Goal: Answer question/provide support

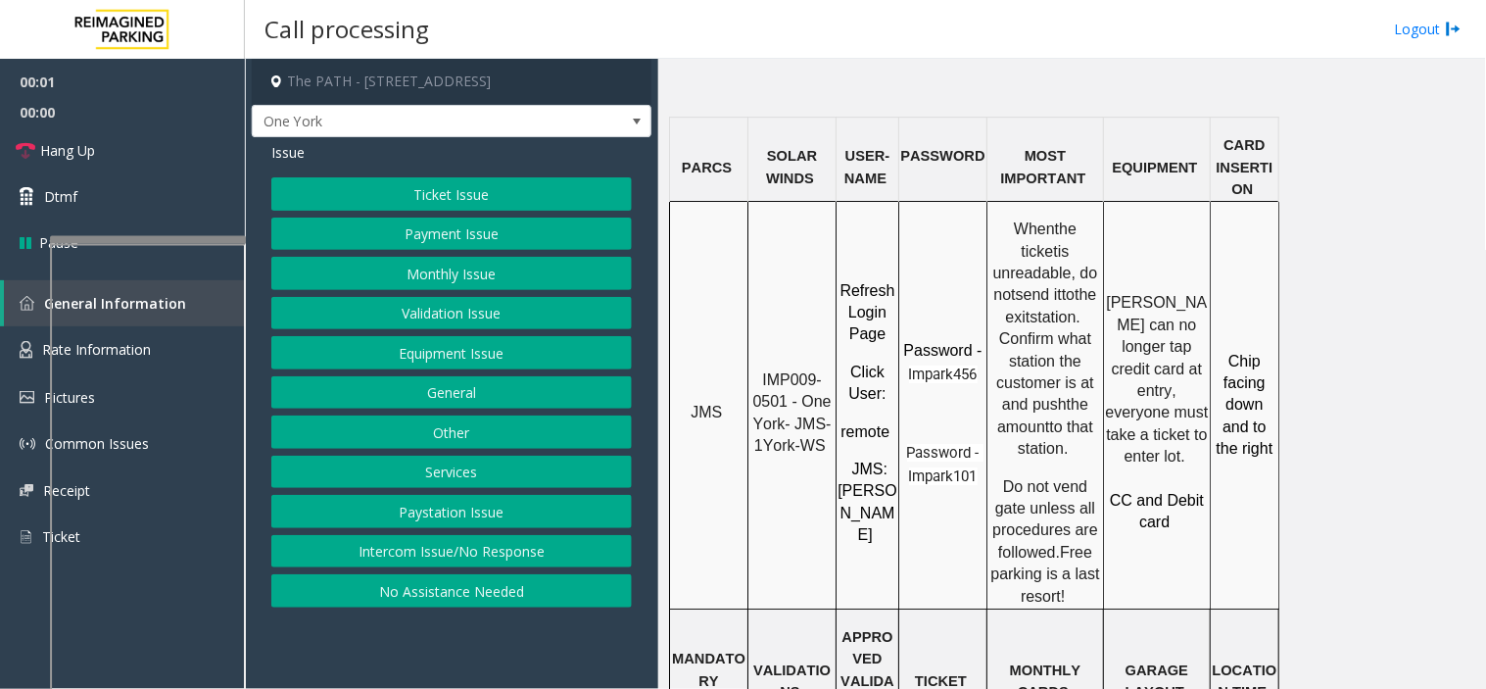
scroll to position [1741, 0]
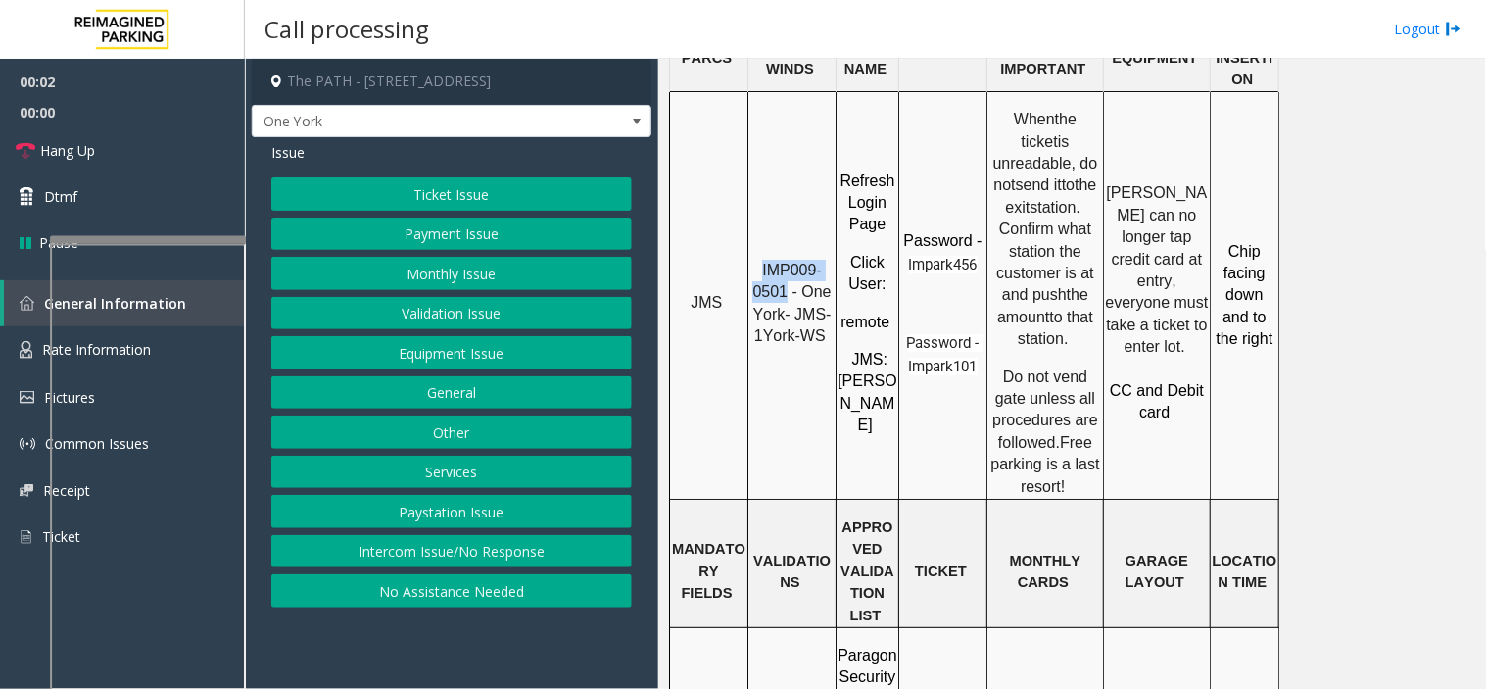
drag, startPoint x: 788, startPoint y: 219, endPoint x: 758, endPoint y: 194, distance: 38.9
click at [758, 260] on p "IMP009-0501 - One York- JMS-1York-WS" at bounding box center [791, 304] width 85 height 88
copy span "IMP009-0501"
click at [409, 192] on button "Ticket Issue" at bounding box center [451, 193] width 360 height 33
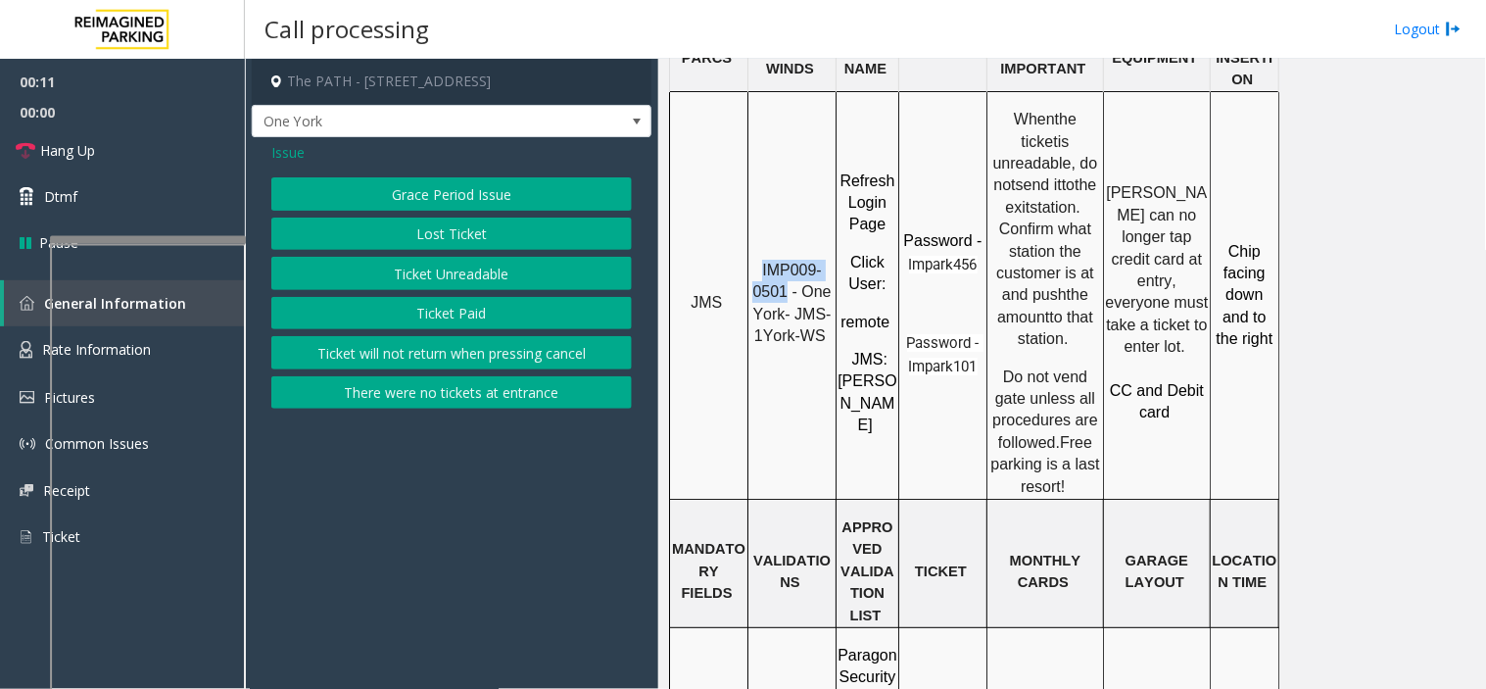
click at [429, 264] on button "Ticket Unreadable" at bounding box center [451, 273] width 360 height 33
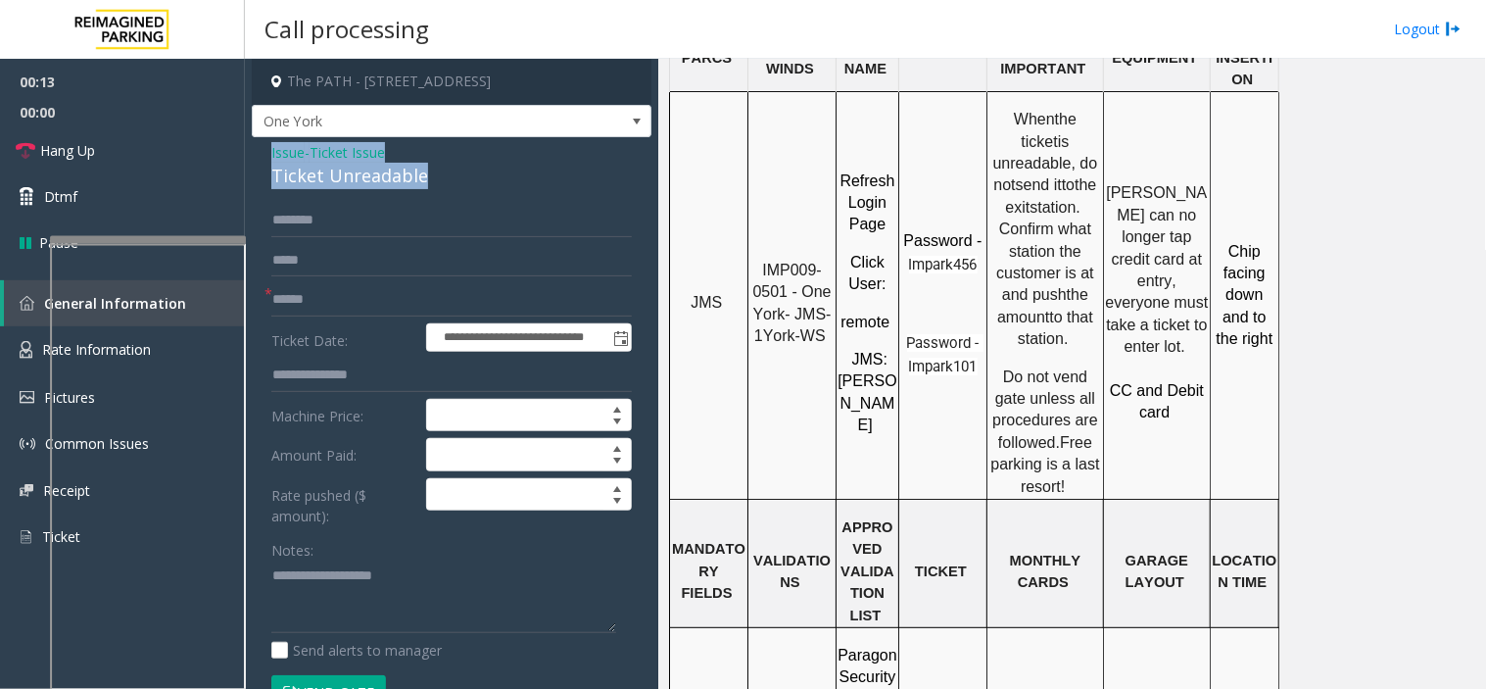
drag, startPoint x: 374, startPoint y: 167, endPoint x: 270, endPoint y: 149, distance: 105.5
click at [271, 149] on div "Issue - Ticket Issue Ticket Unreadable" at bounding box center [451, 165] width 360 height 47
copy div "Issue - Ticket Issue Ticket Unreadable"
click at [360, 556] on div "Notes:" at bounding box center [451, 583] width 360 height 101
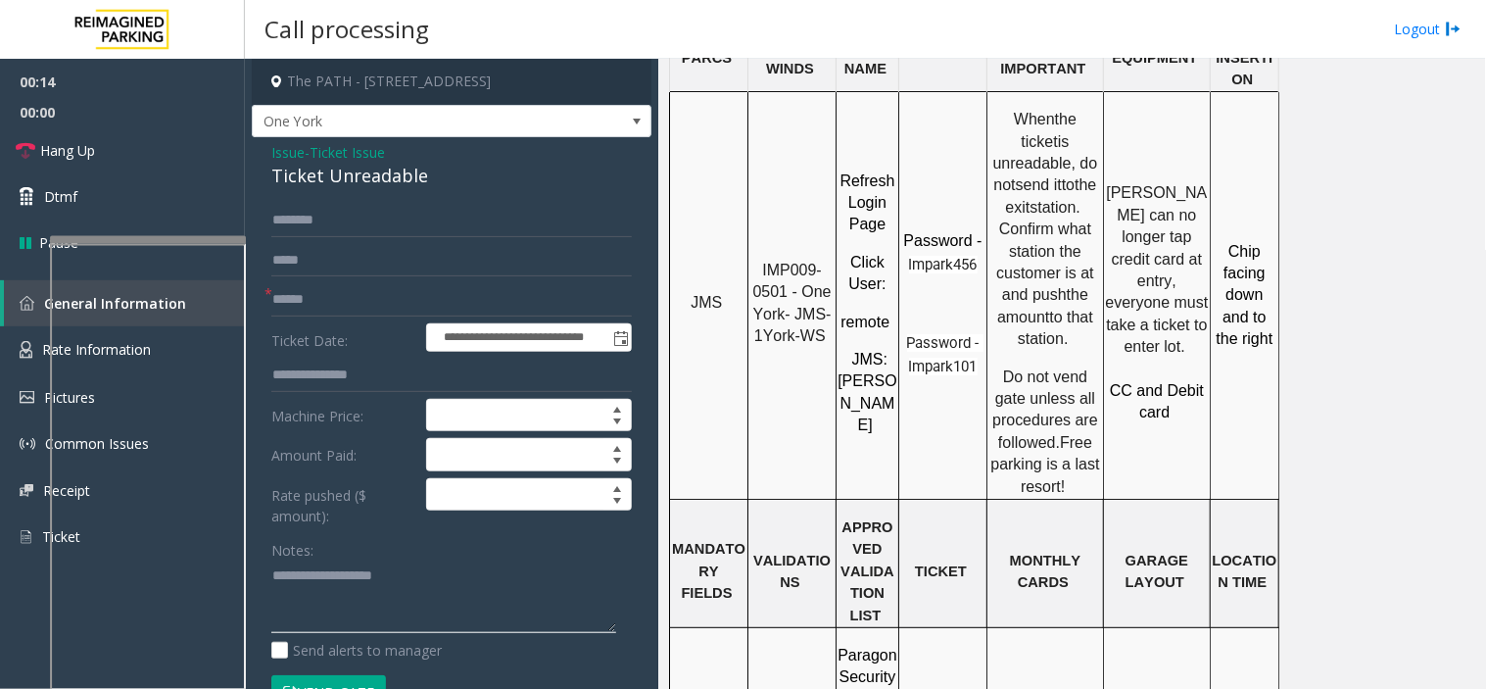
click at [349, 586] on textarea at bounding box center [443, 596] width 345 height 73
paste textarea "**********"
type textarea "**********"
click at [313, 311] on input "text" at bounding box center [451, 299] width 360 height 33
type input "********"
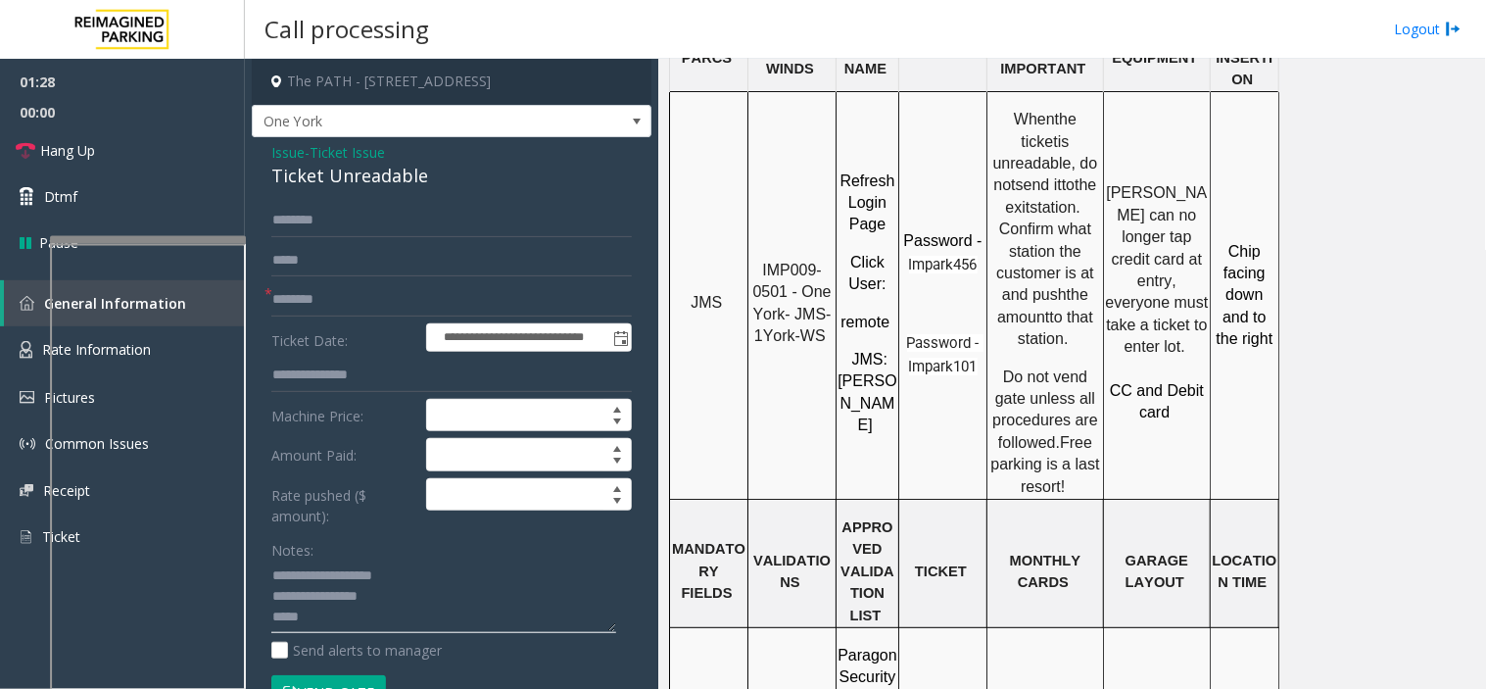
click at [389, 592] on textarea at bounding box center [443, 596] width 345 height 73
click at [379, 613] on textarea at bounding box center [443, 596] width 345 height 73
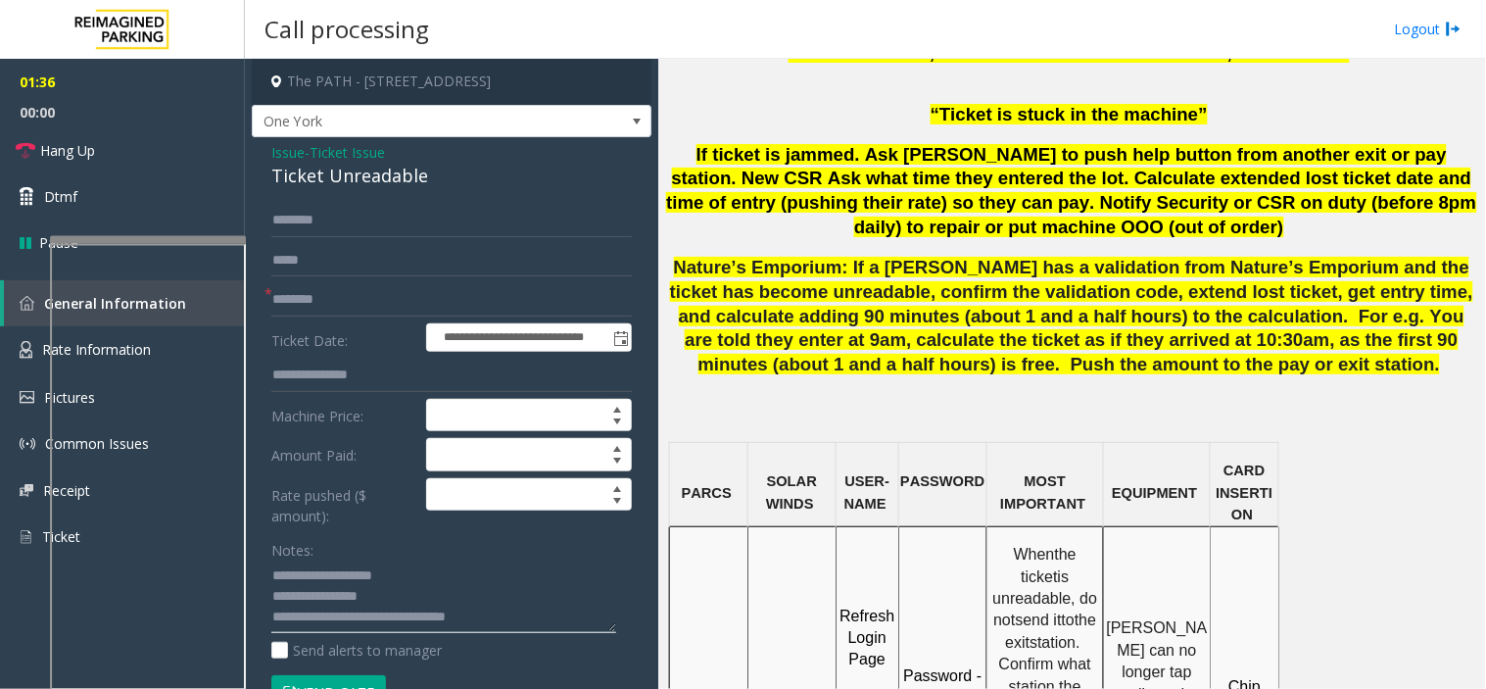
scroll to position [980, 0]
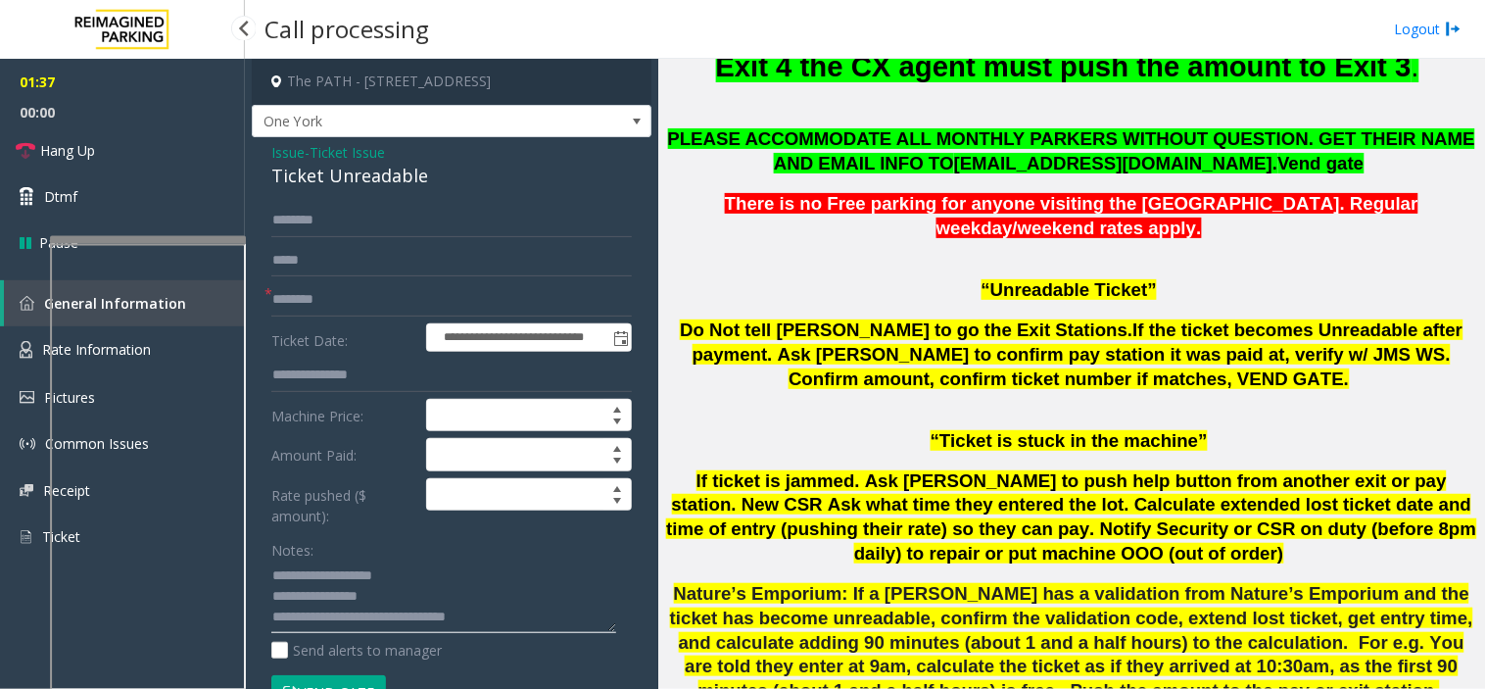
type textarea "**********"
click at [108, 141] on link "Hang Up" at bounding box center [122, 150] width 245 height 46
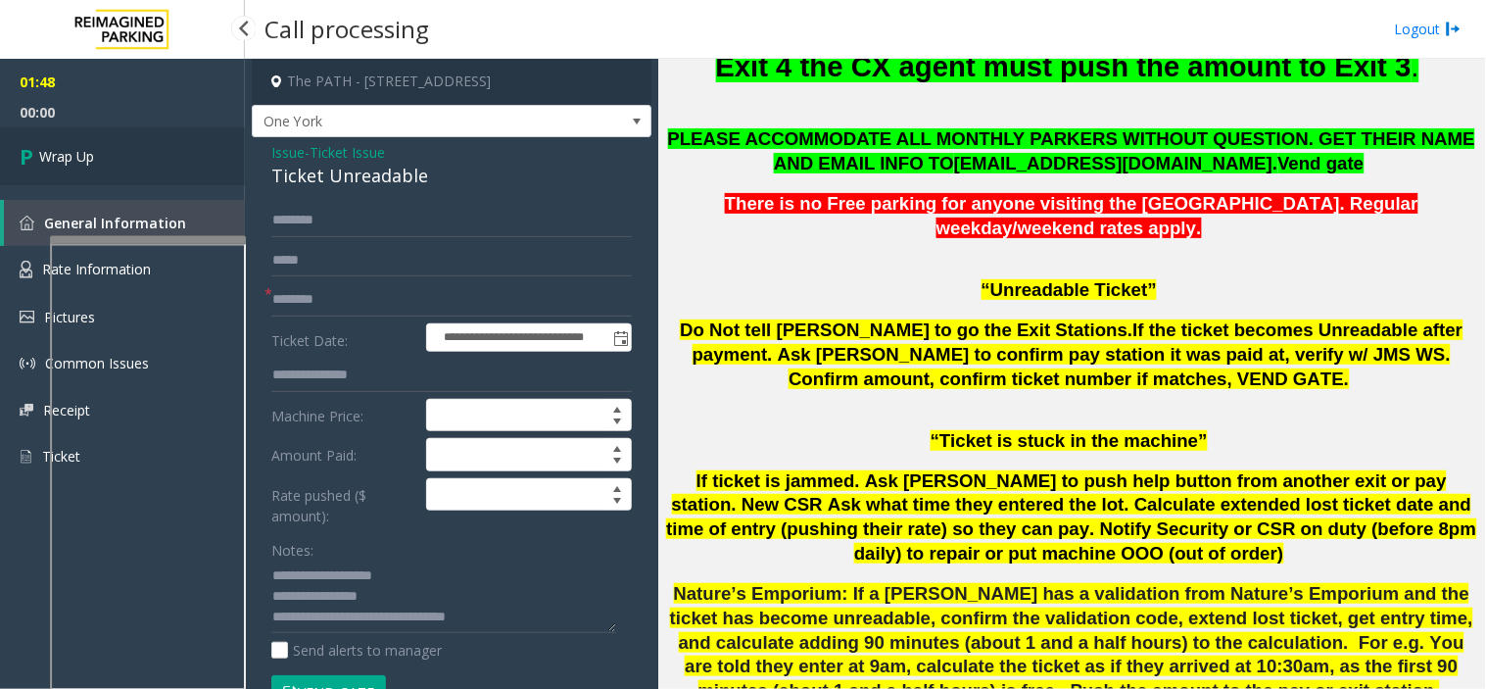
click at [108, 141] on link "Wrap Up" at bounding box center [122, 156] width 245 height 58
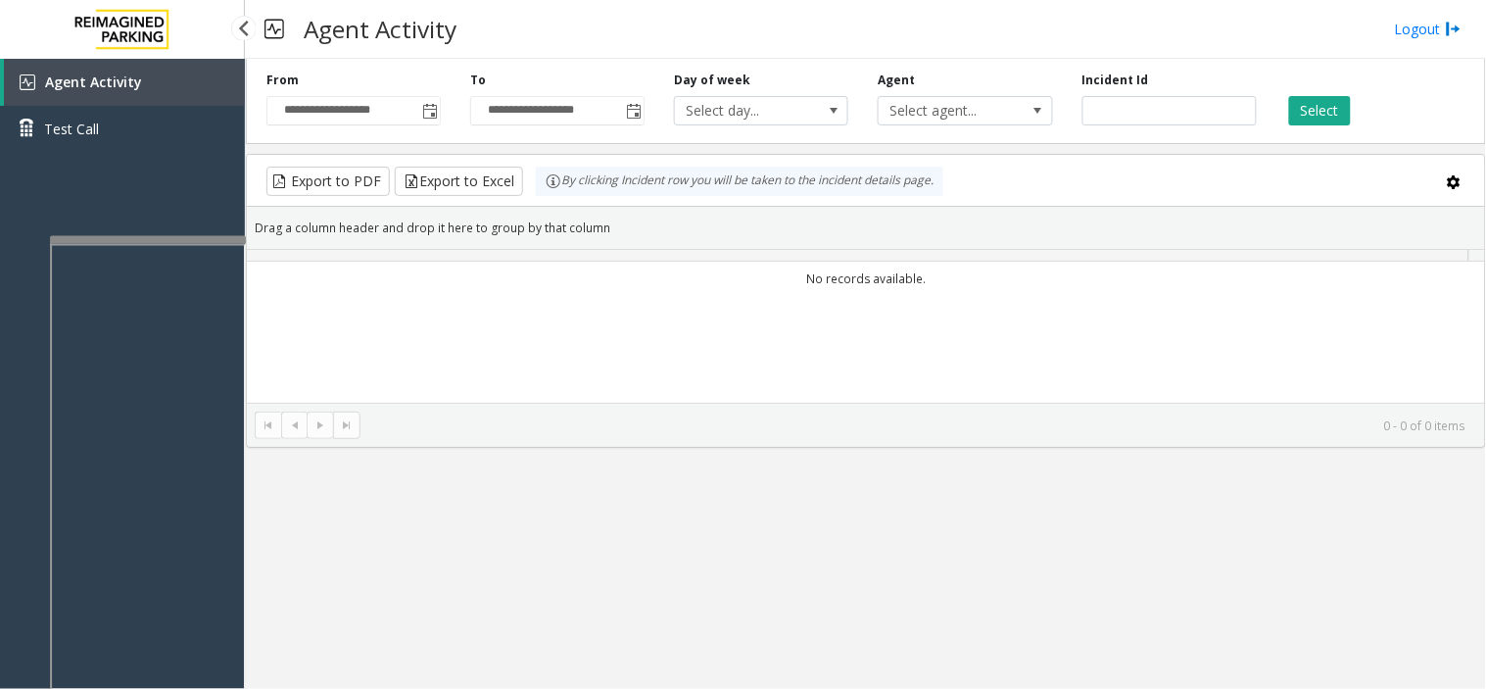
click at [108, 141] on link "Test Call" at bounding box center [122, 129] width 245 height 46
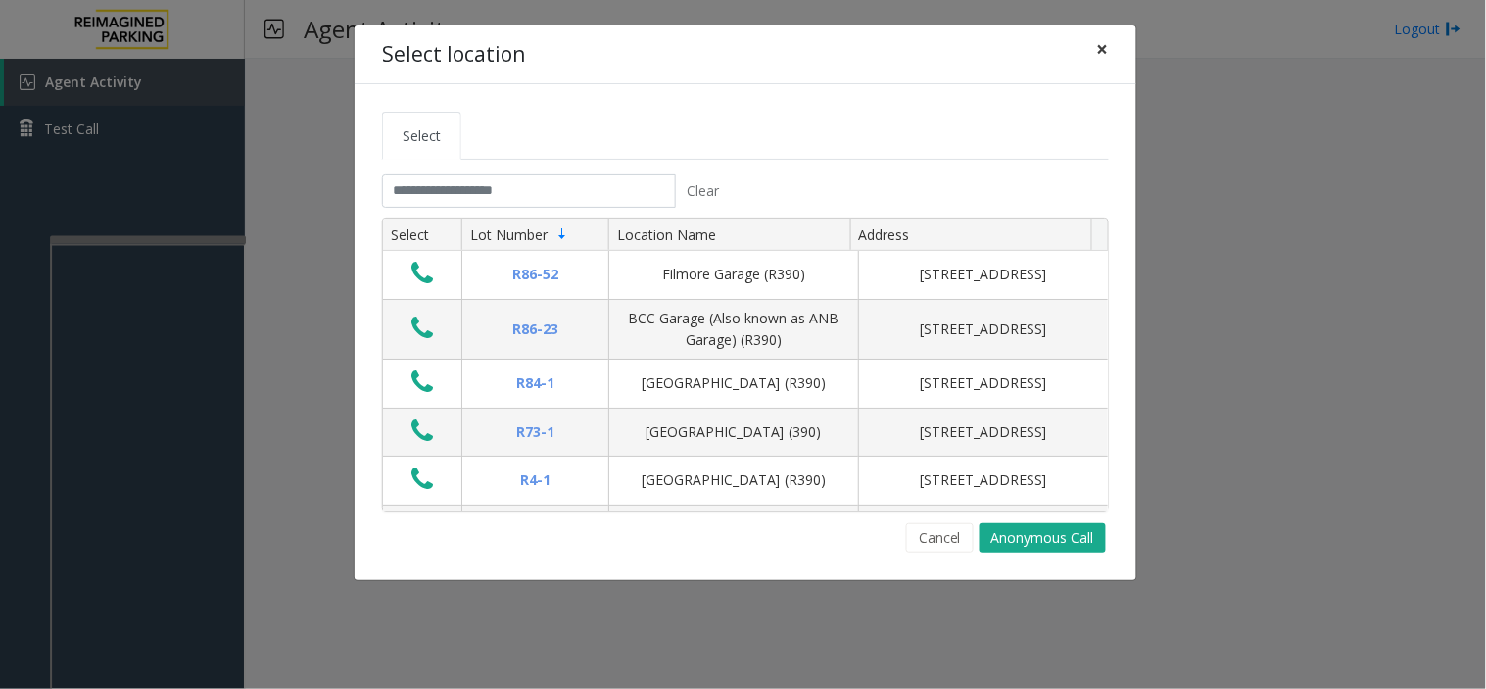
click at [1104, 41] on span "×" at bounding box center [1103, 48] width 12 height 27
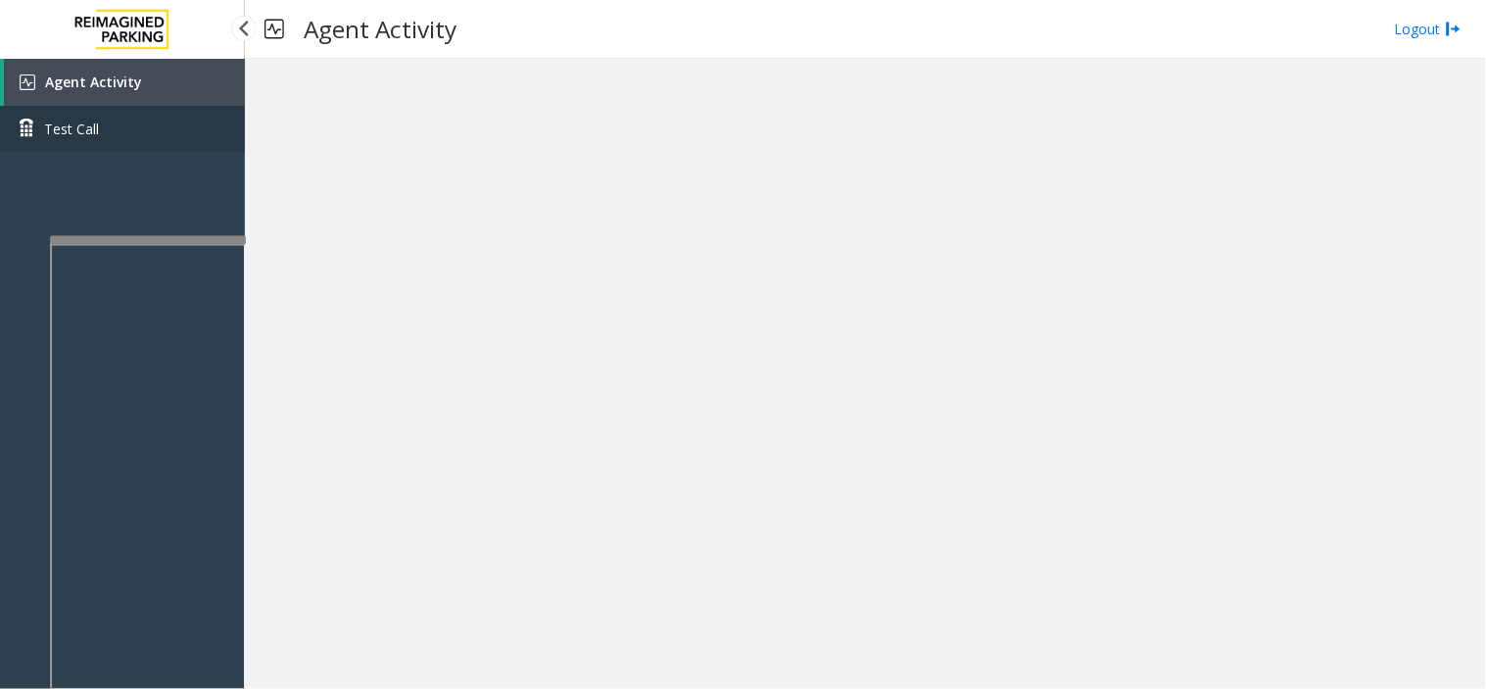
click at [110, 127] on link "Test Call" at bounding box center [122, 129] width 245 height 46
click at [161, 82] on link "Agent Activity" at bounding box center [124, 82] width 241 height 47
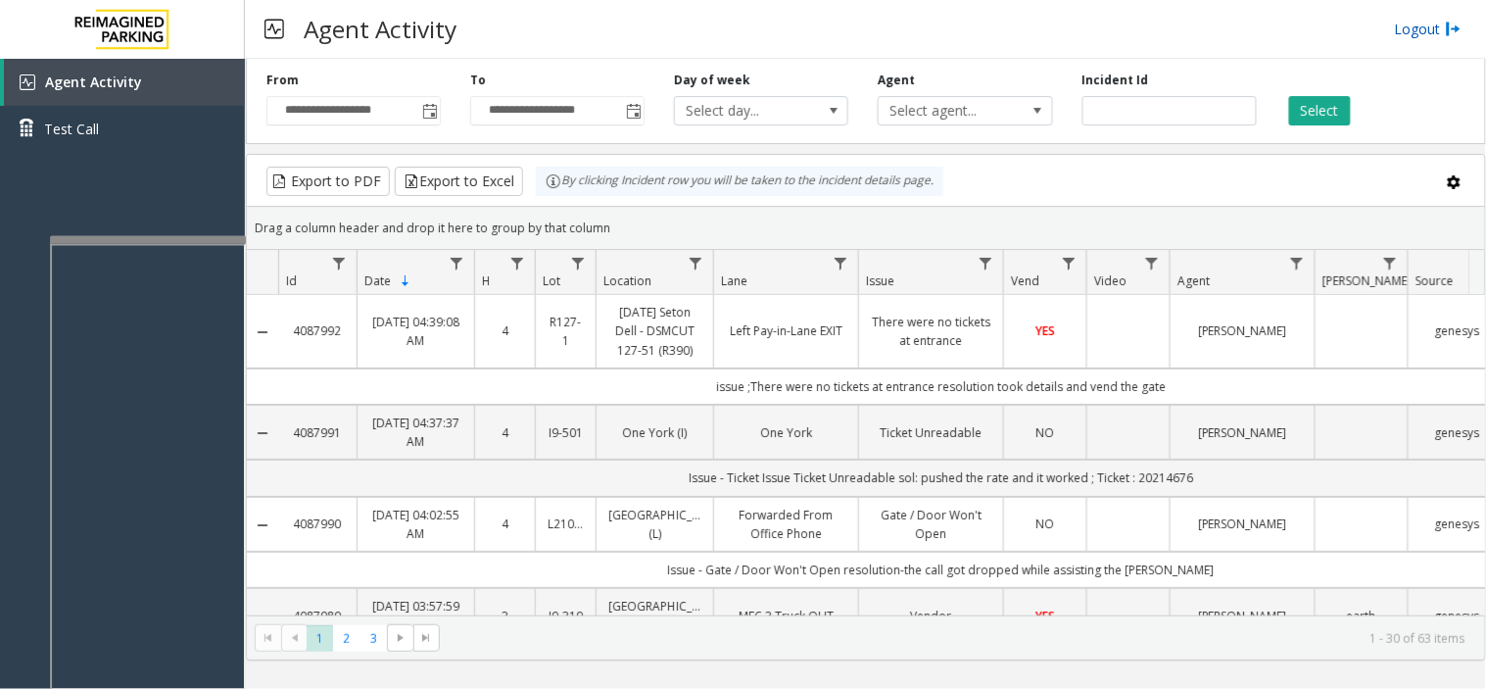
click at [1411, 35] on link "Logout" at bounding box center [1428, 29] width 67 height 21
